Goal: Information Seeking & Learning: Learn about a topic

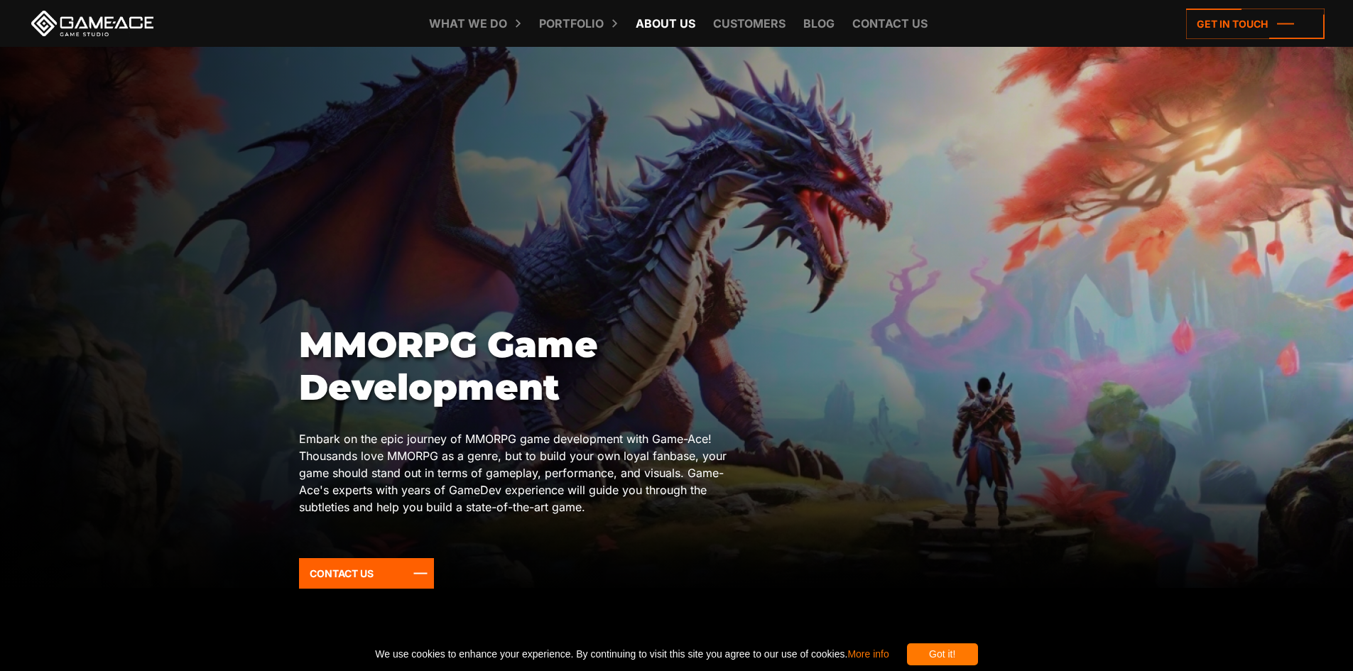
click at [657, 20] on link "About Us" at bounding box center [665, 23] width 74 height 47
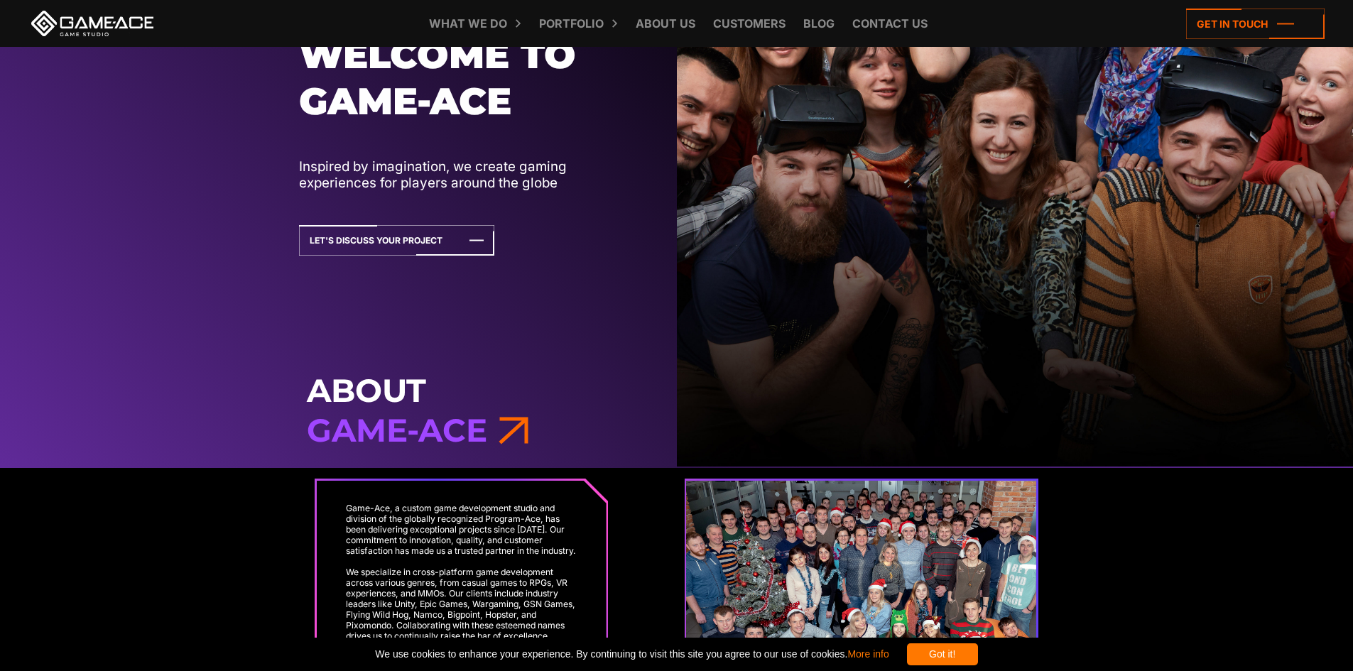
scroll to position [497, 0]
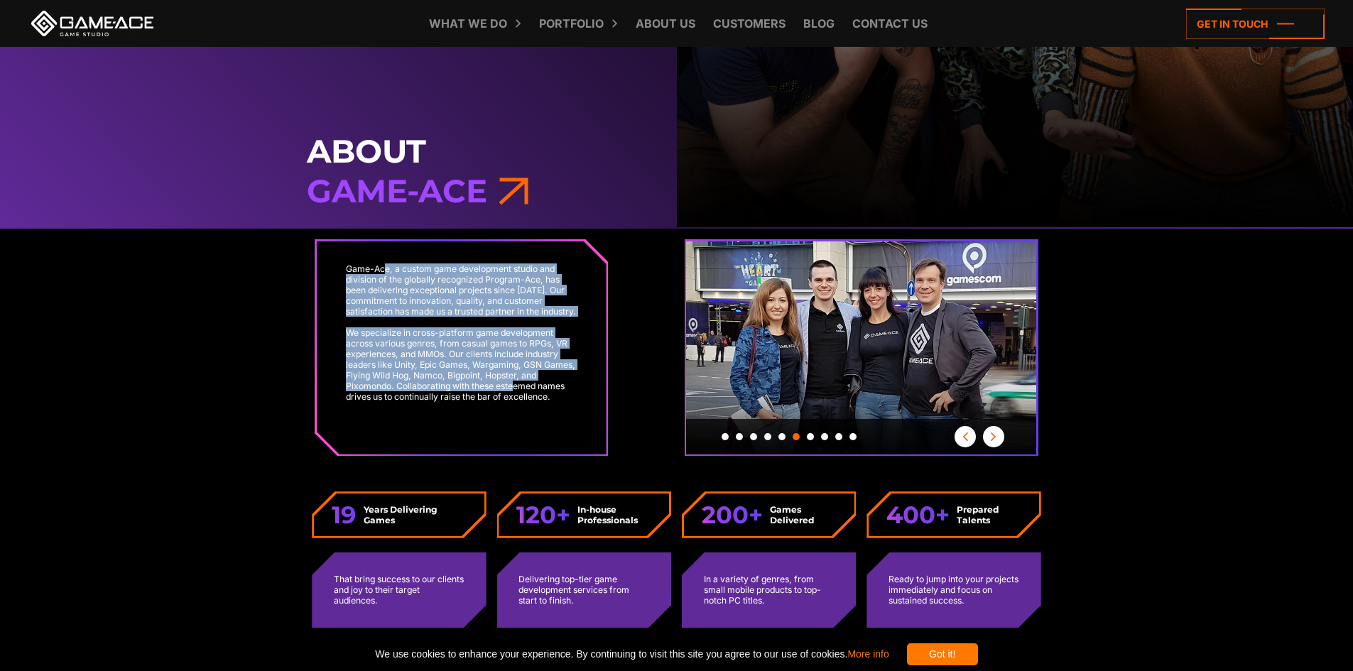
drag, startPoint x: 384, startPoint y: 270, endPoint x: 514, endPoint y: 398, distance: 182.7
click at [514, 398] on div "Game-Ace, a custom game development studio and division of the globally recogni…" at bounding box center [462, 347] width 290 height 213
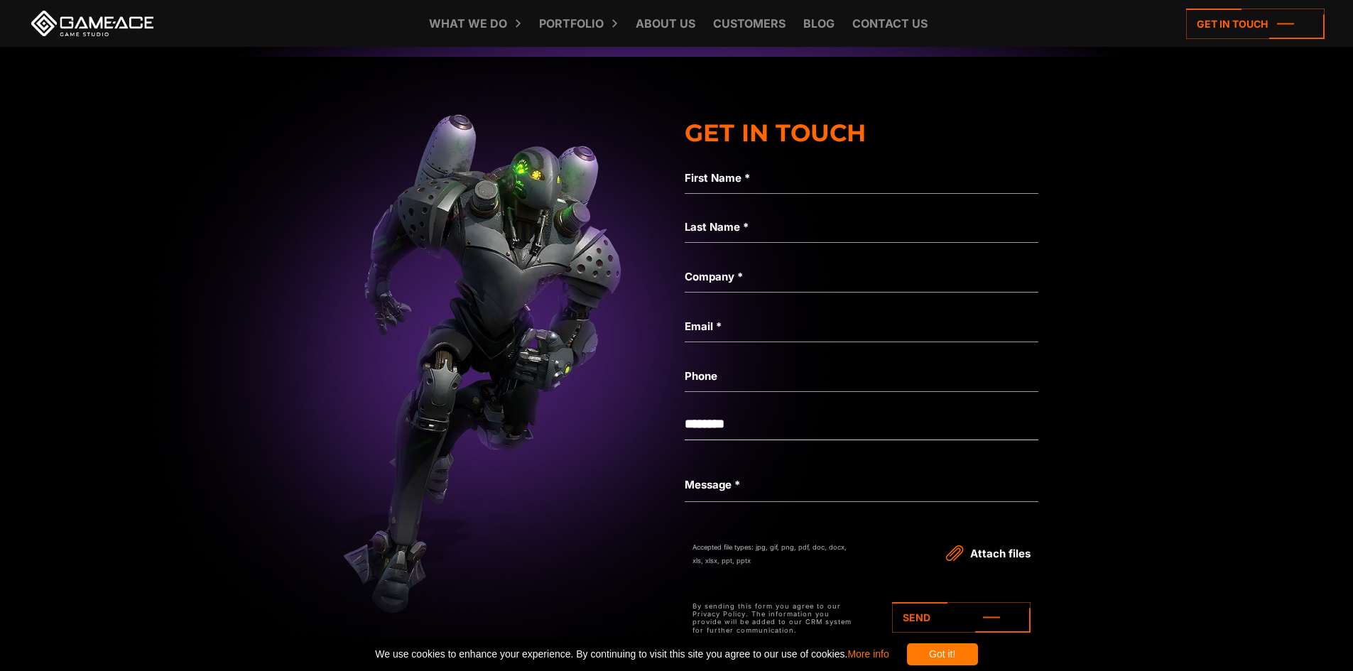
scroll to position [4686, 0]
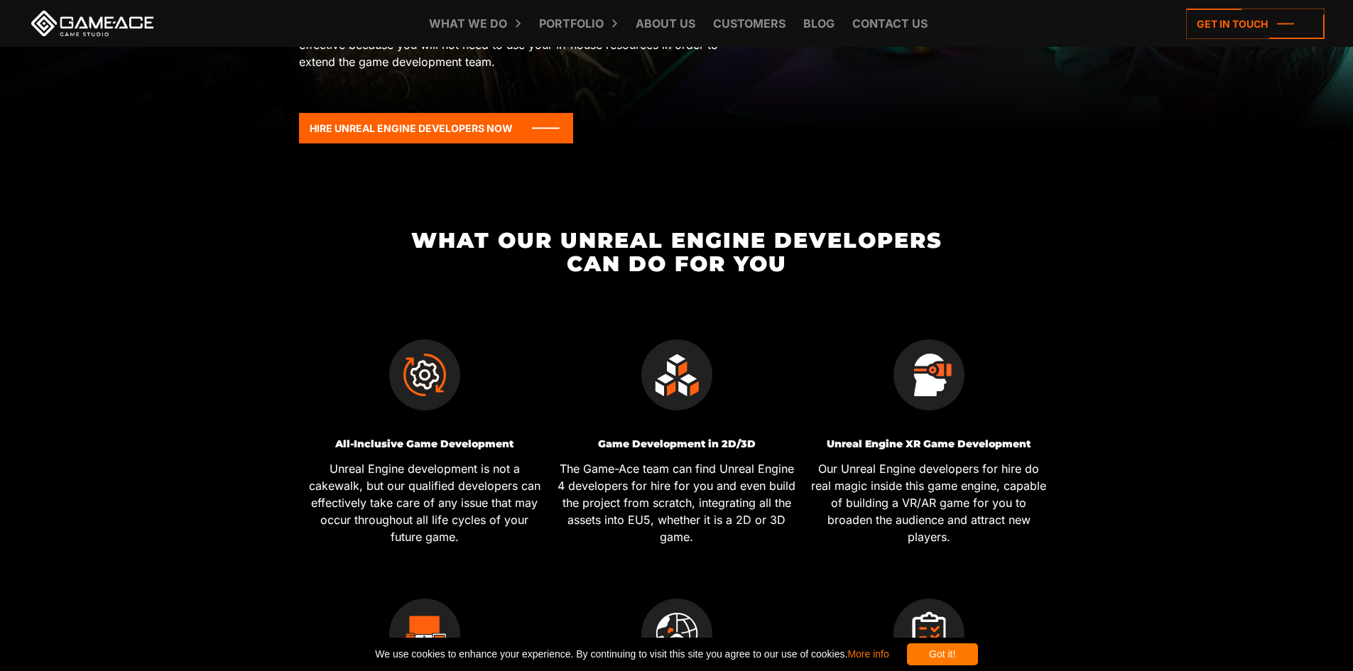
scroll to position [497, 0]
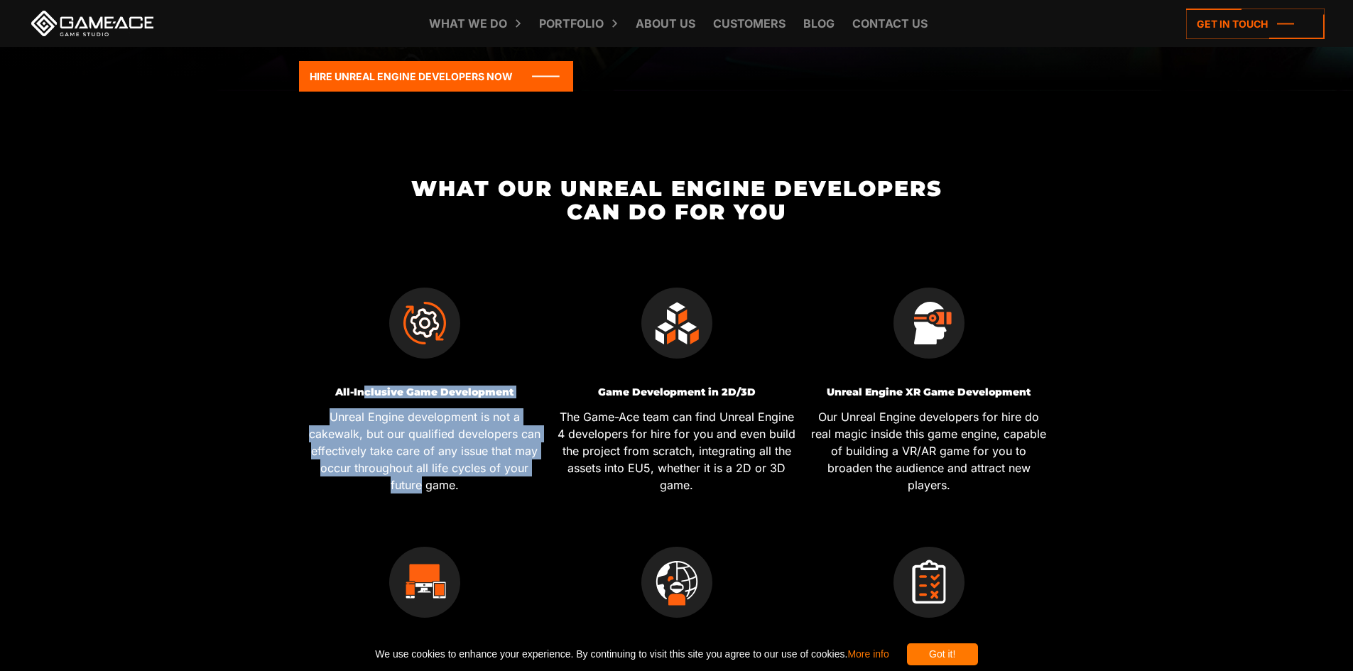
drag, startPoint x: 361, startPoint y: 394, endPoint x: 579, endPoint y: 452, distance: 224.7
click at [542, 471] on div "All-Inclusive Game Development Unreal Engine development is not a cakewalk, but…" at bounding box center [424, 440] width 241 height 106
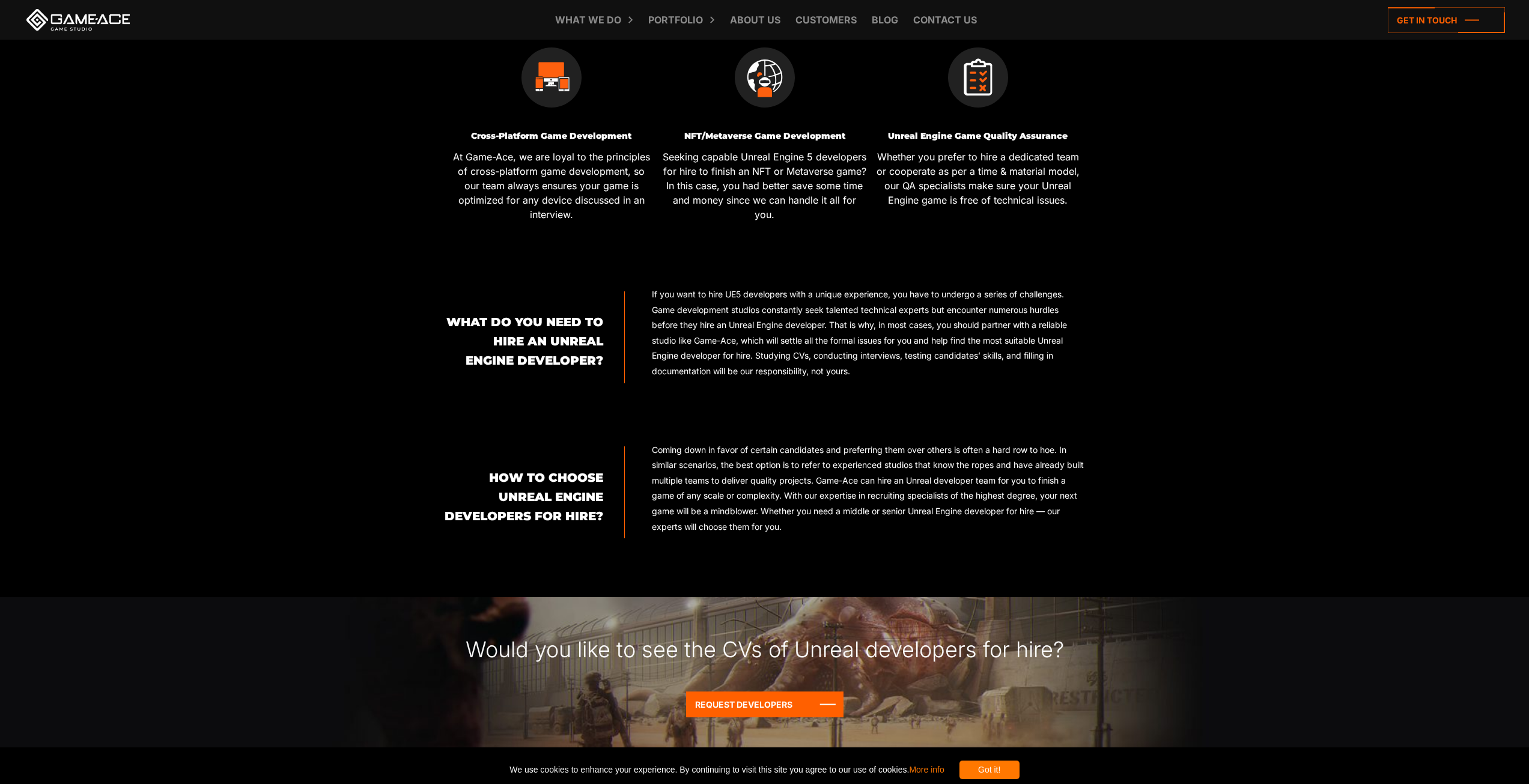
scroll to position [995, 0]
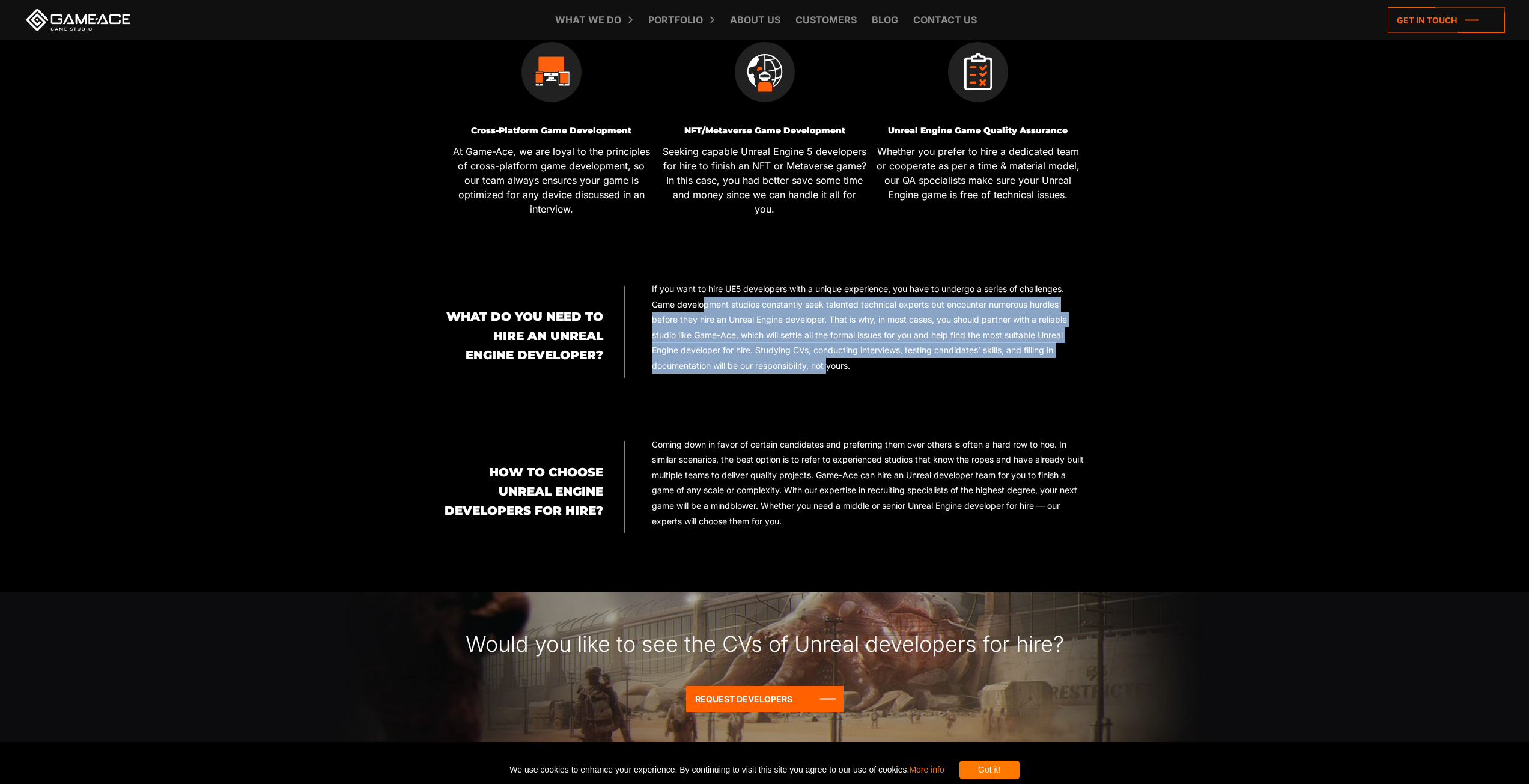
drag, startPoint x: 706, startPoint y: 304, endPoint x: 829, endPoint y: 358, distance: 134.3
click at [829, 358] on p "If you want to hire UE5 developers with a unique experience, you have to underg…" at bounding box center [867, 326] width 432 height 92
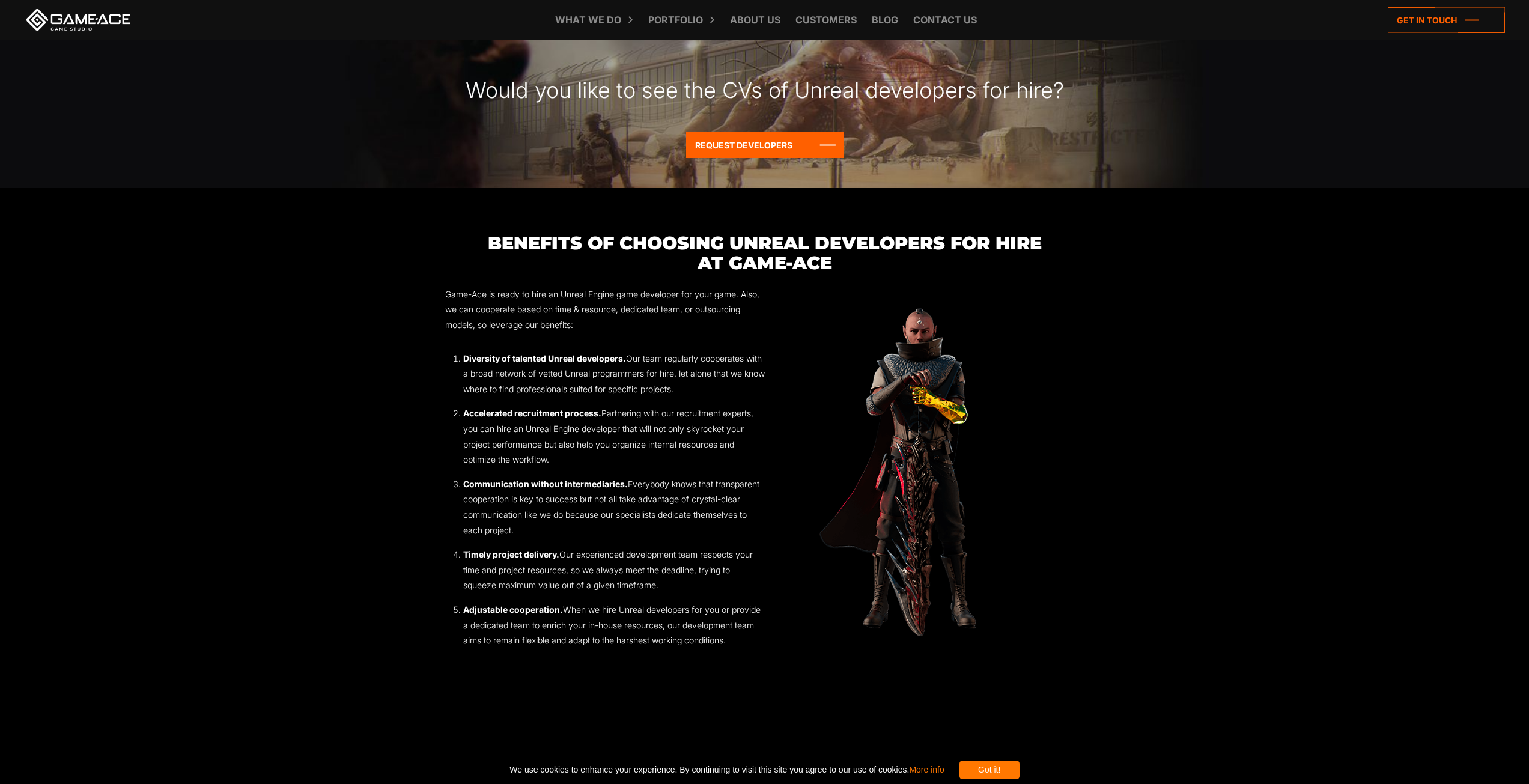
scroll to position [1655, 0]
